Goal: Use online tool/utility: Utilize a website feature to perform a specific function

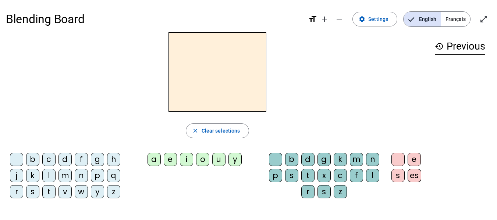
click at [67, 177] on div "m" at bounding box center [64, 175] width 13 height 13
click at [159, 164] on div "a" at bounding box center [153, 159] width 13 height 13
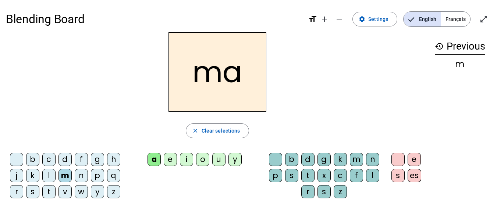
click at [48, 194] on div "t" at bounding box center [48, 191] width 13 height 13
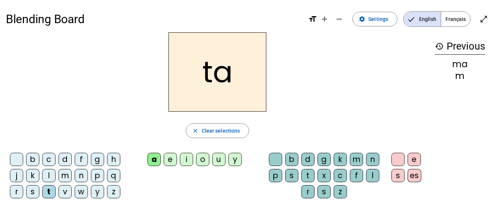
click at [51, 175] on div "l" at bounding box center [48, 175] width 13 height 13
click at [172, 161] on div "e" at bounding box center [170, 159] width 13 height 13
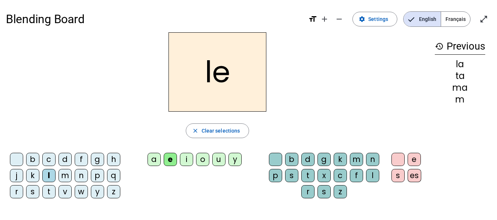
click at [221, 160] on div "u" at bounding box center [218, 159] width 13 height 13
click at [49, 197] on div "t" at bounding box center [48, 191] width 13 height 13
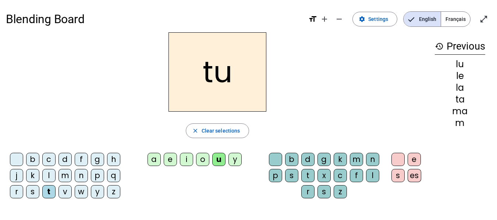
click at [65, 162] on div "d" at bounding box center [64, 159] width 13 height 13
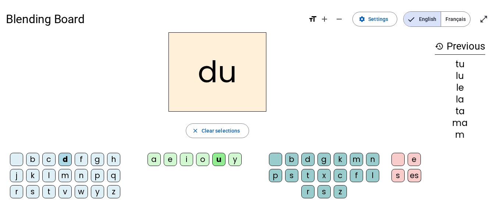
click at [174, 160] on div "e" at bounding box center [170, 159] width 13 height 13
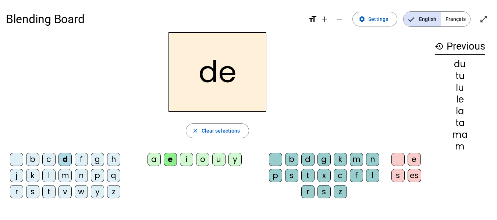
click at [64, 175] on div "m" at bounding box center [64, 175] width 13 height 13
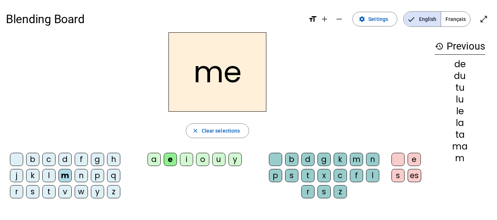
click at [14, 176] on div "j" at bounding box center [16, 175] width 13 height 13
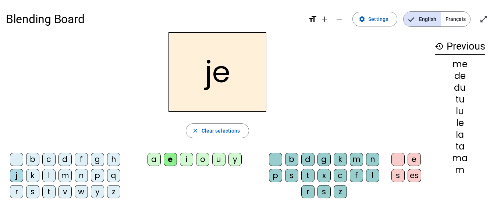
scroll to position [15, 0]
